Goal: Find specific page/section: Find specific page/section

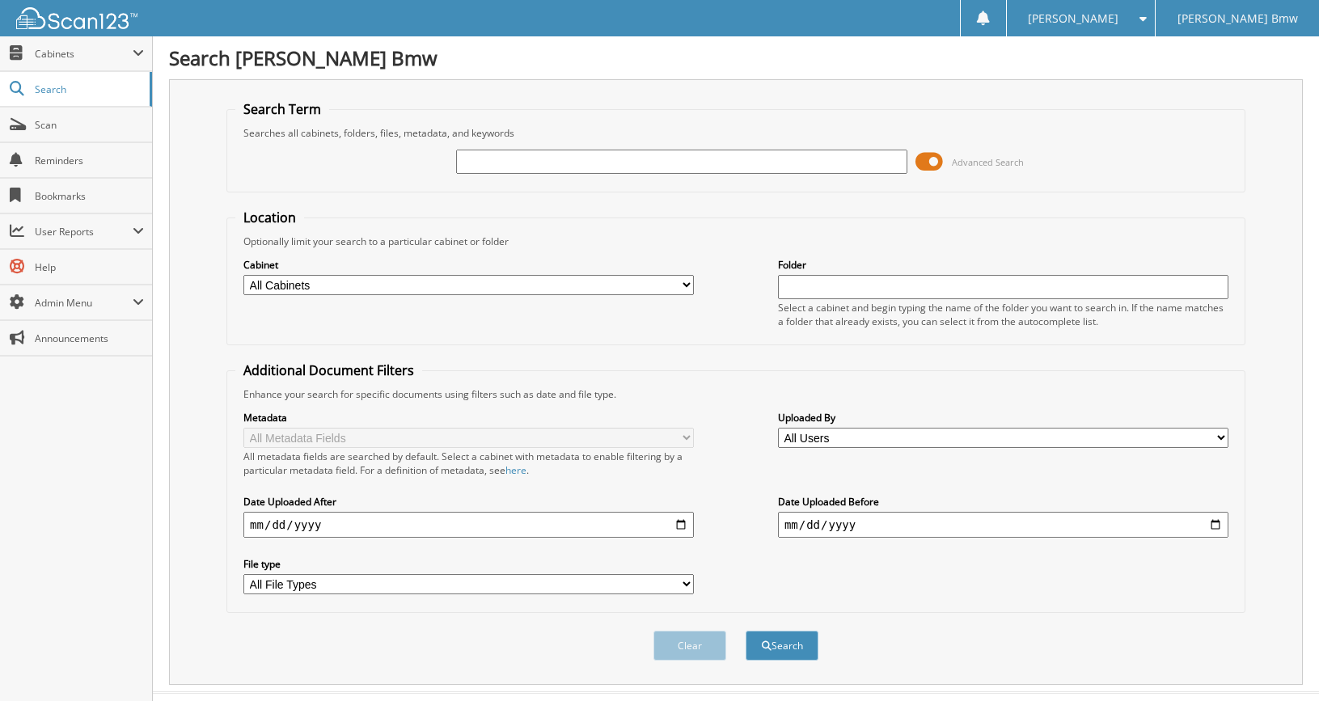
click at [511, 167] on input "text" at bounding box center [681, 162] width 451 height 24
type input "185474"
click at [746, 631] on button "Search" at bounding box center [782, 646] width 73 height 30
click at [53, 89] on span "Search" at bounding box center [88, 90] width 107 height 14
click at [53, 52] on span "Cabinets" at bounding box center [84, 54] width 98 height 14
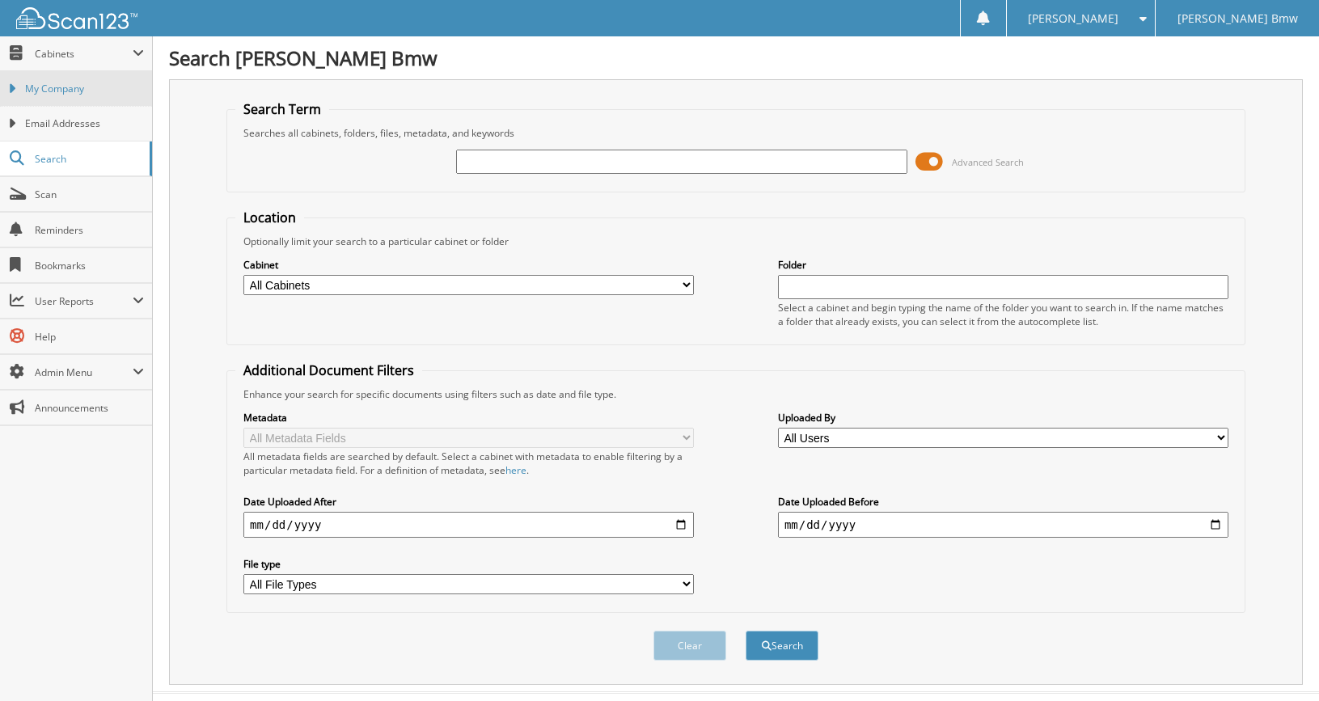
click at [87, 93] on span "My Company" at bounding box center [84, 89] width 119 height 15
